Goal: Task Accomplishment & Management: Manage account settings

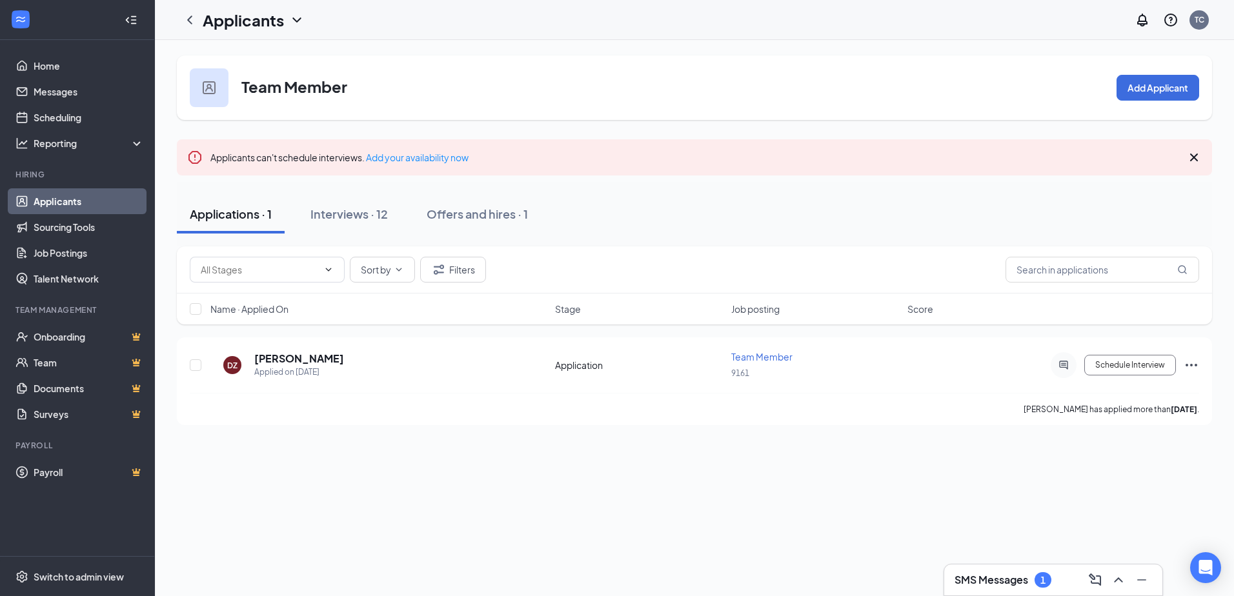
click at [79, 199] on link "Applicants" at bounding box center [89, 201] width 110 height 26
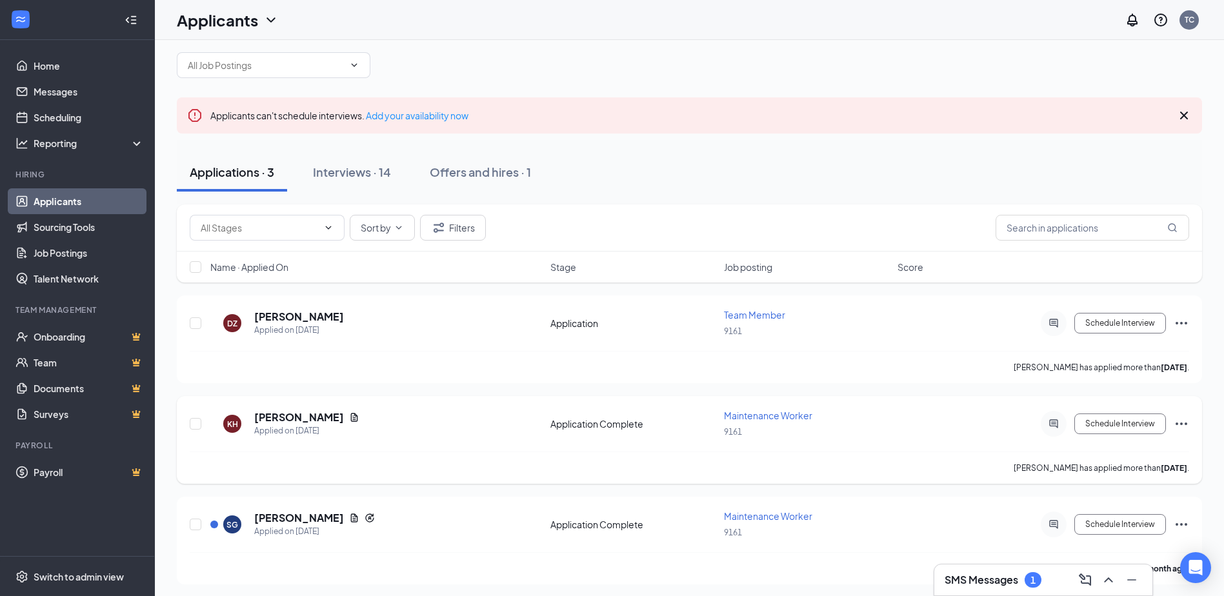
scroll to position [20, 0]
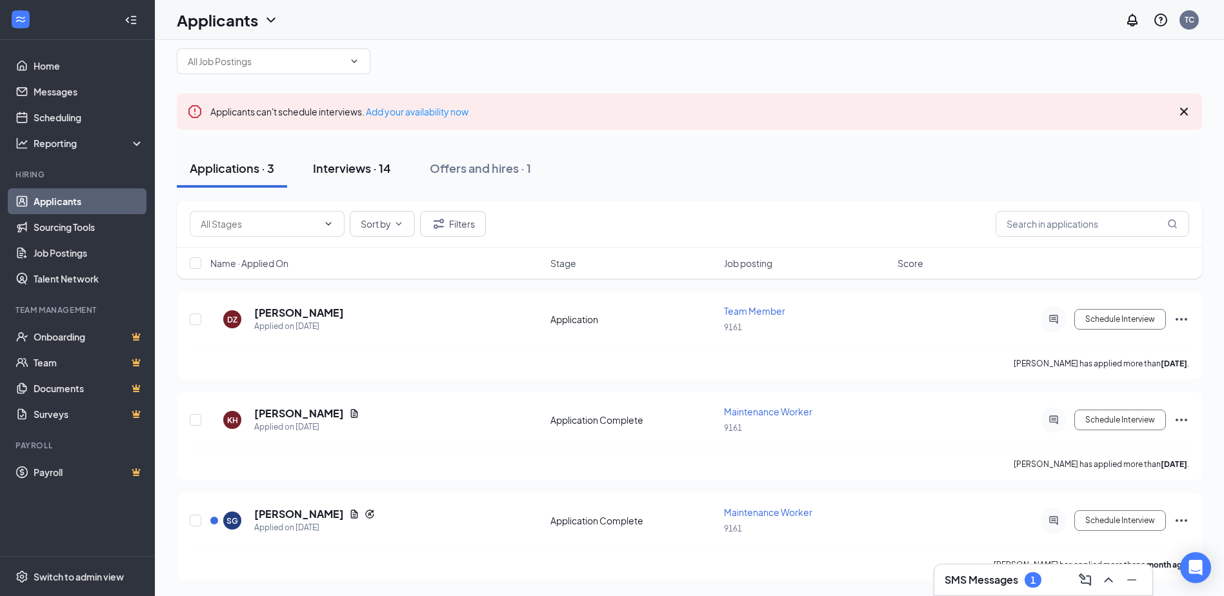
click at [344, 164] on div "Interviews · 14" at bounding box center [352, 168] width 78 height 16
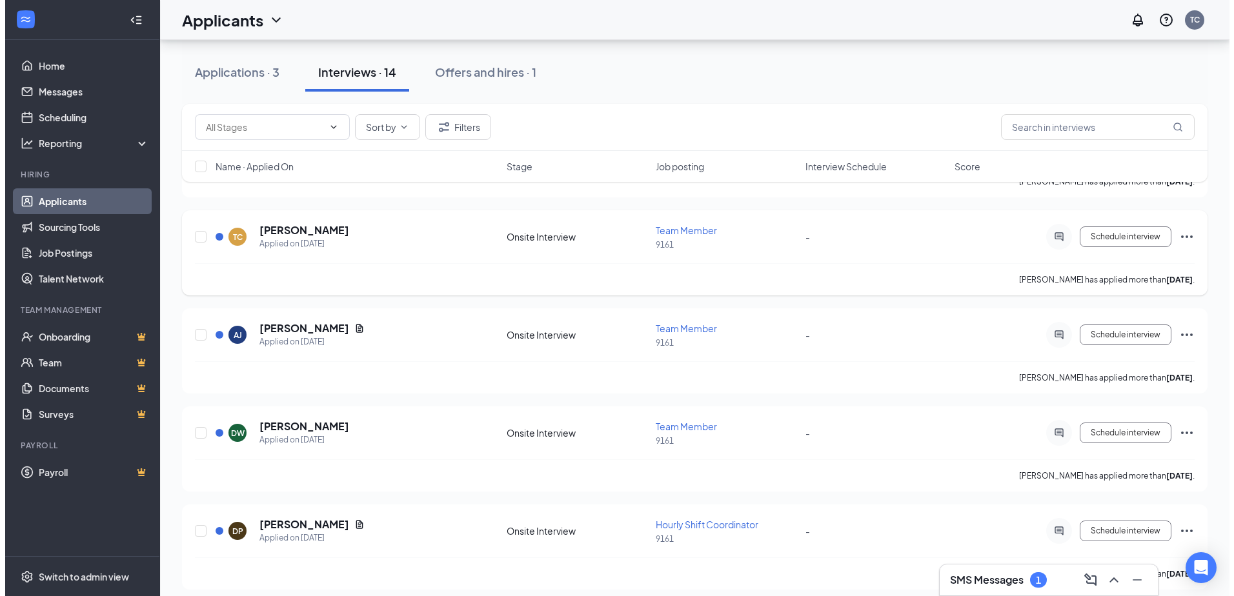
scroll to position [775, 0]
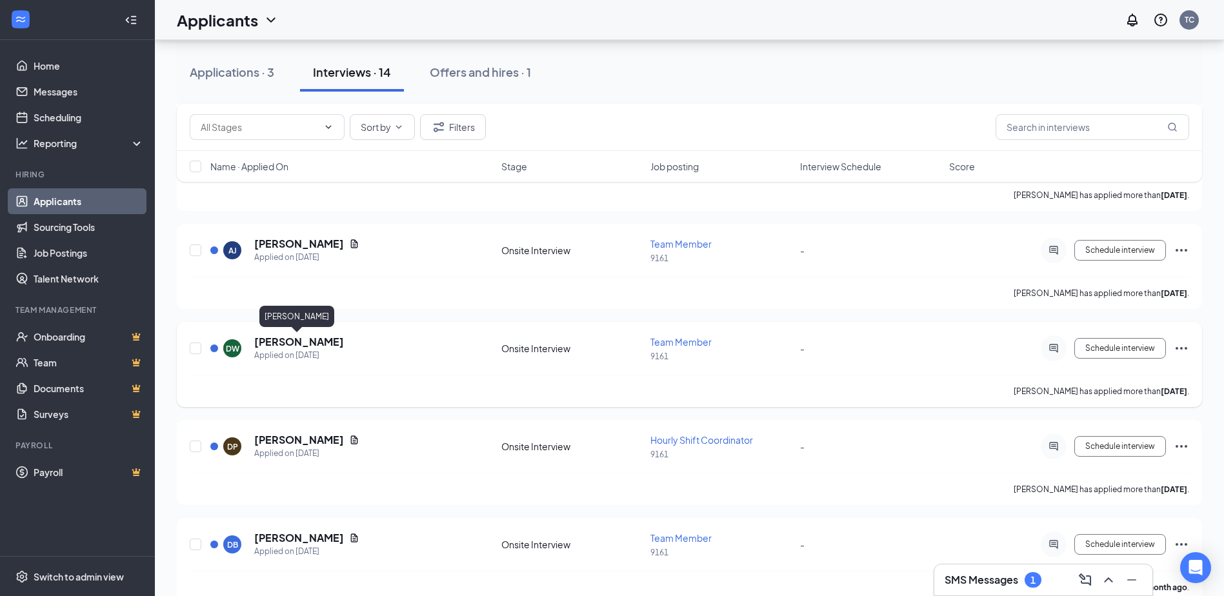
click at [312, 340] on h5 "[PERSON_NAME]" at bounding box center [299, 342] width 90 height 14
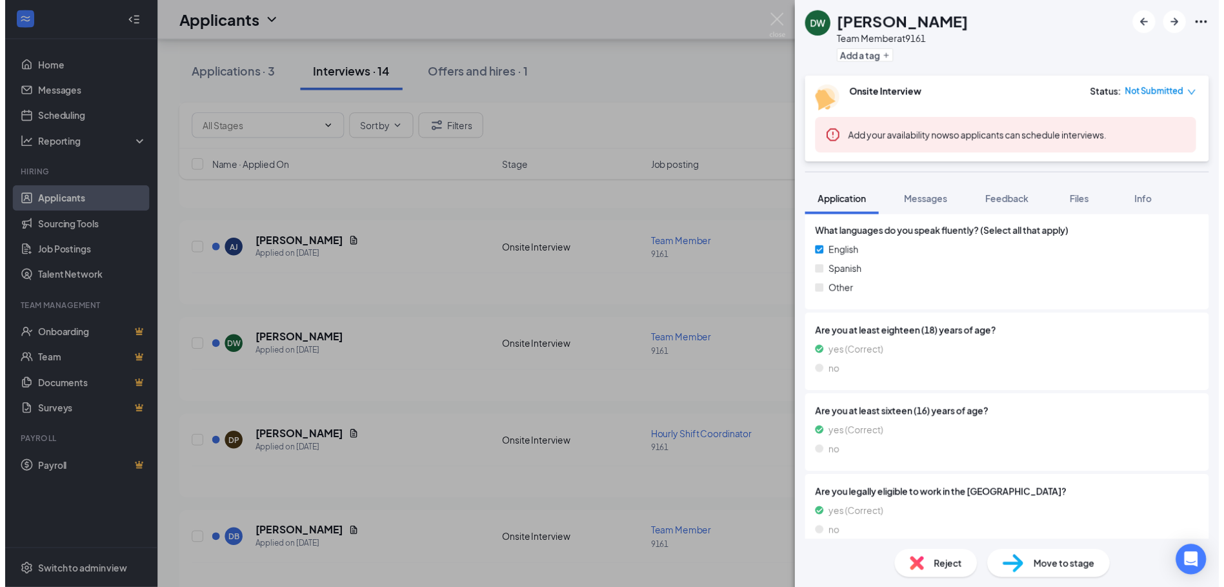
scroll to position [812, 0]
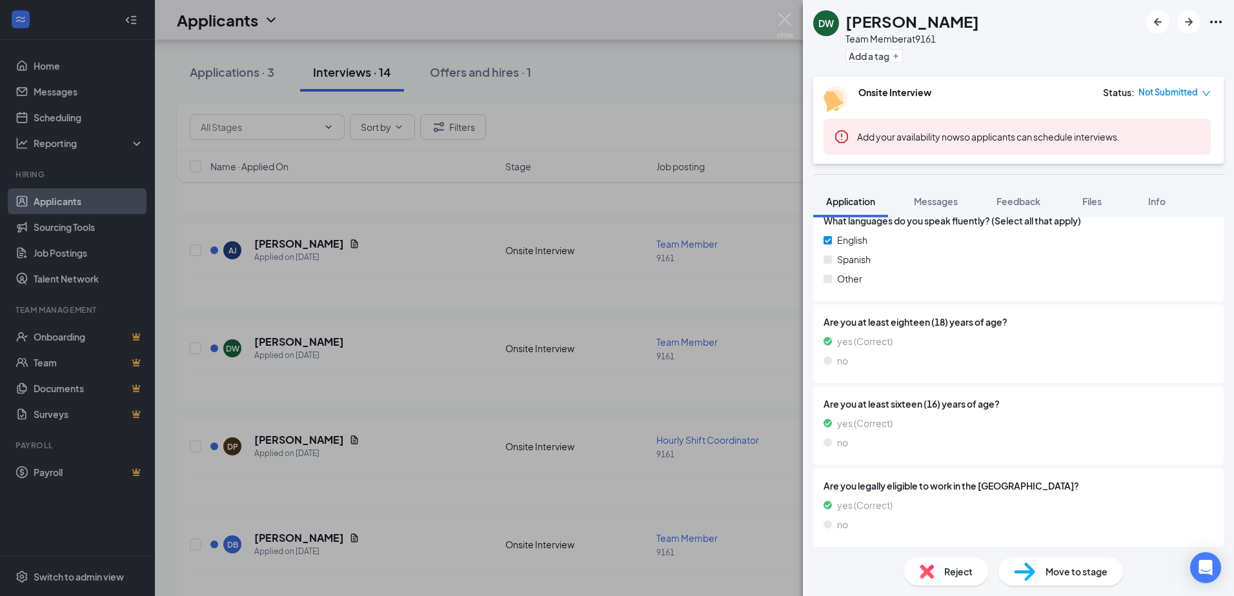
click at [421, 302] on div "DW [PERSON_NAME] Team Member at 9161 Add a tag Onsite Interview Status : Not Su…" at bounding box center [617, 298] width 1234 height 596
